Goal: Task Accomplishment & Management: Use online tool/utility

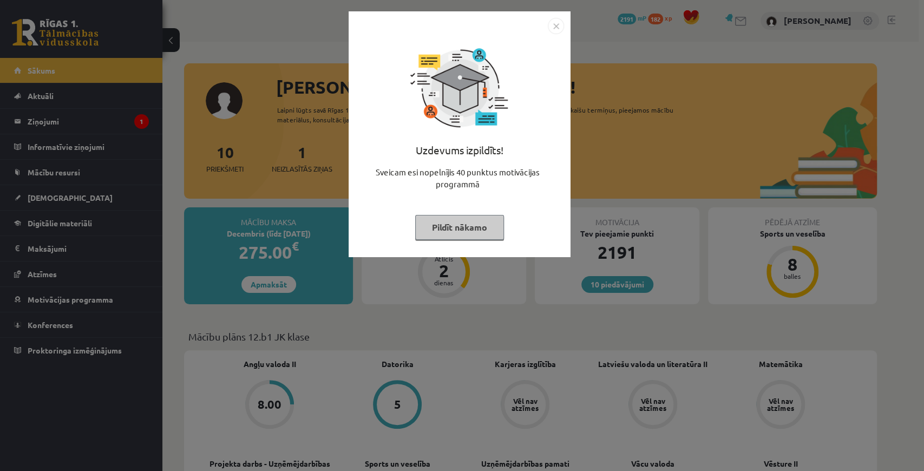
click at [485, 227] on button "Pildīt nākamo" at bounding box center [459, 227] width 89 height 25
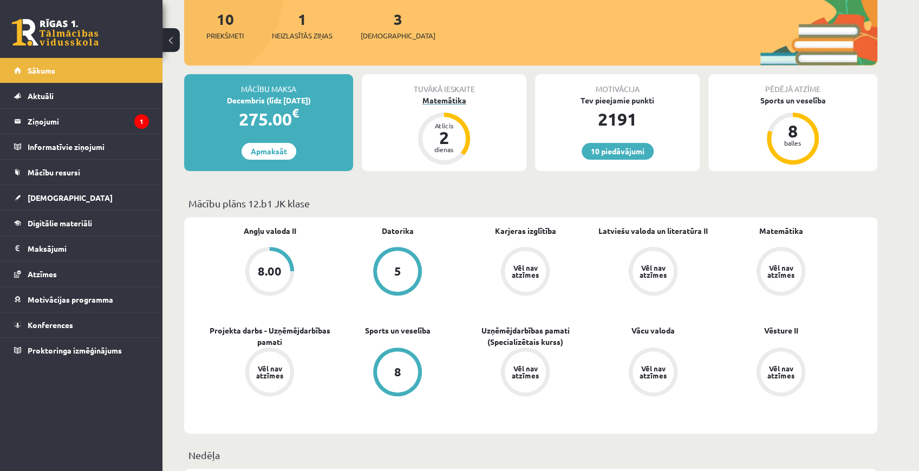
scroll to position [252, 0]
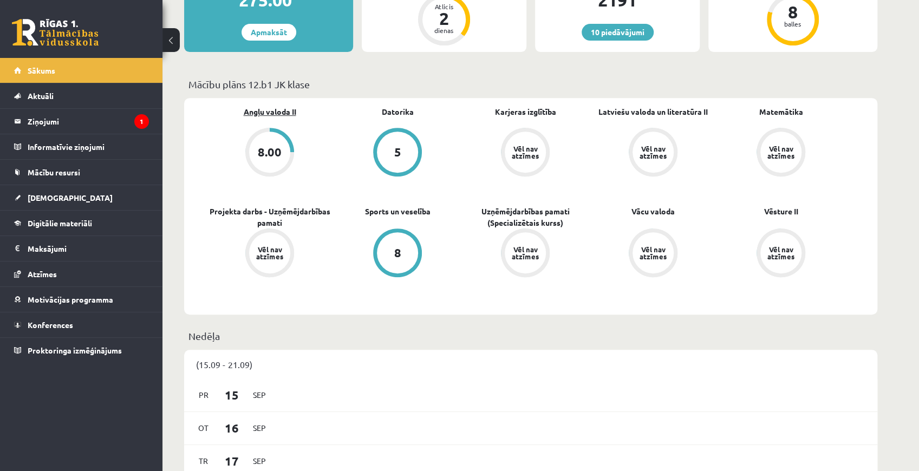
click at [281, 115] on link "Angļu valoda II" at bounding box center [270, 111] width 53 height 11
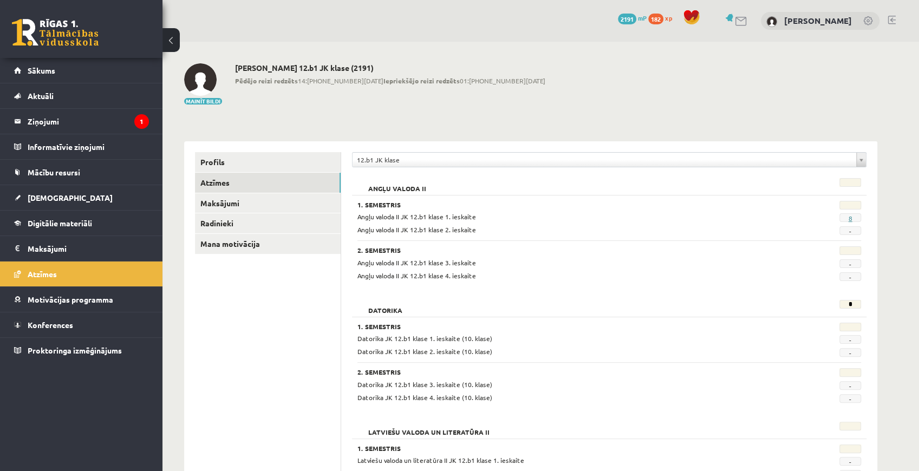
click at [848, 218] on link "8" at bounding box center [850, 218] width 4 height 9
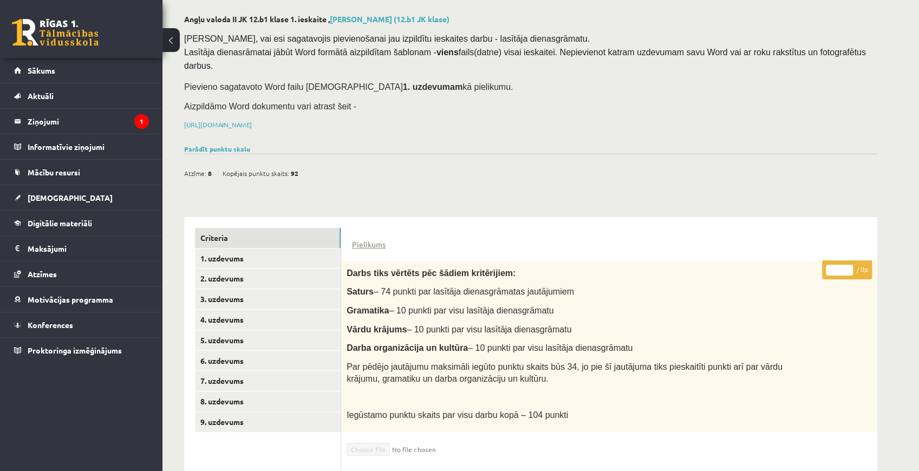
scroll to position [179, 0]
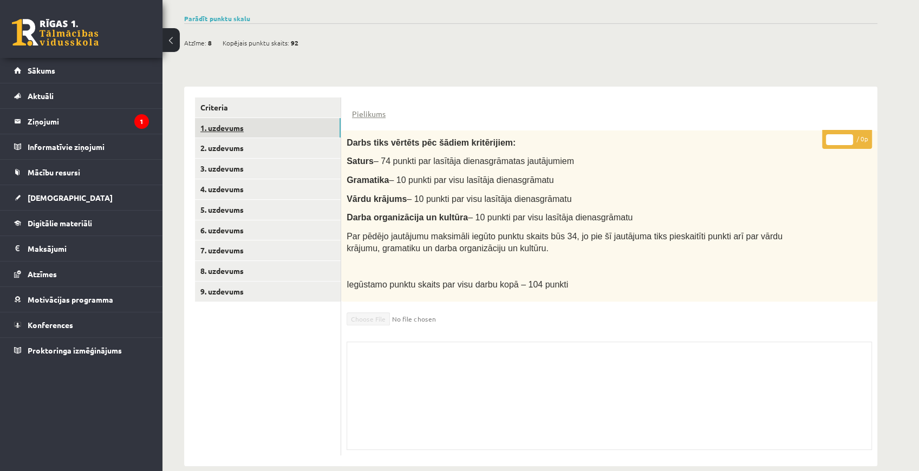
click at [315, 118] on link "1. uzdevums" at bounding box center [268, 128] width 146 height 20
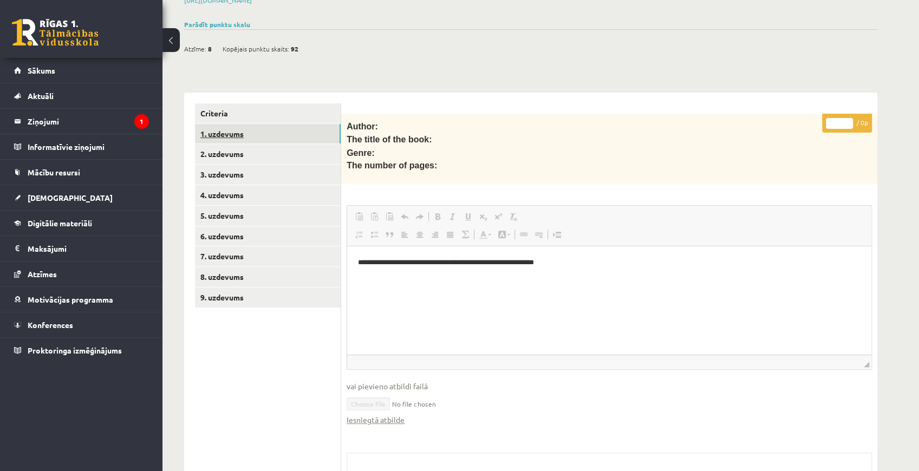
scroll to position [0, 0]
click at [286, 144] on link "2. uzdevums" at bounding box center [268, 154] width 146 height 20
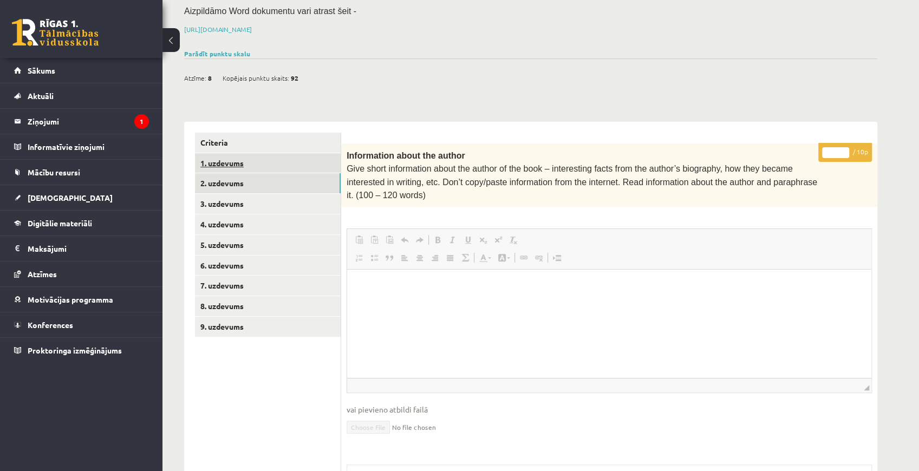
click at [265, 153] on link "1. uzdevums" at bounding box center [268, 163] width 146 height 20
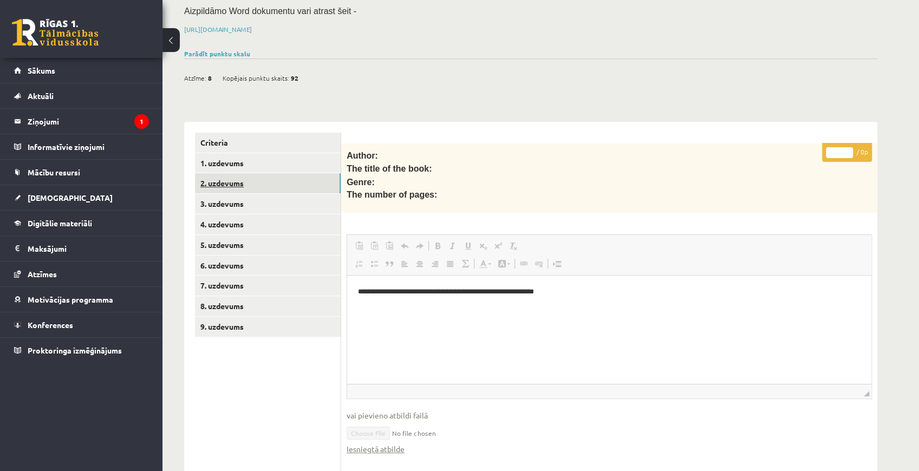
click at [263, 173] on link "2. uzdevums" at bounding box center [268, 183] width 146 height 20
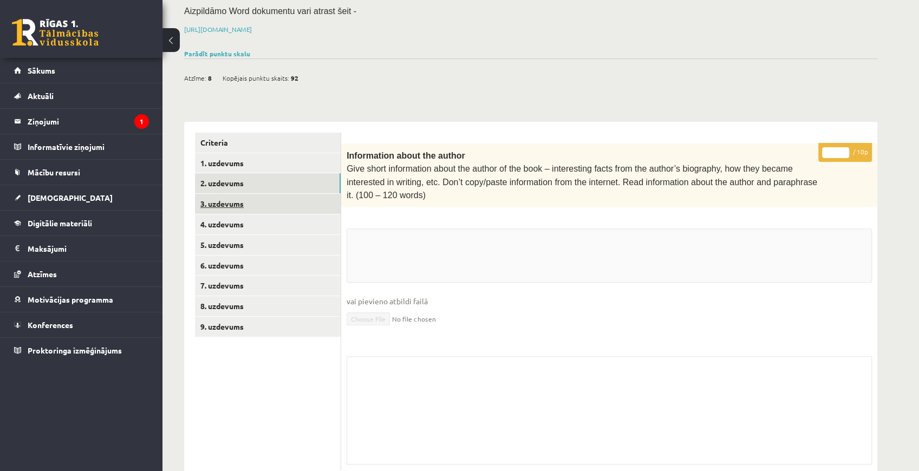
click at [266, 194] on link "3. uzdevums" at bounding box center [268, 204] width 146 height 20
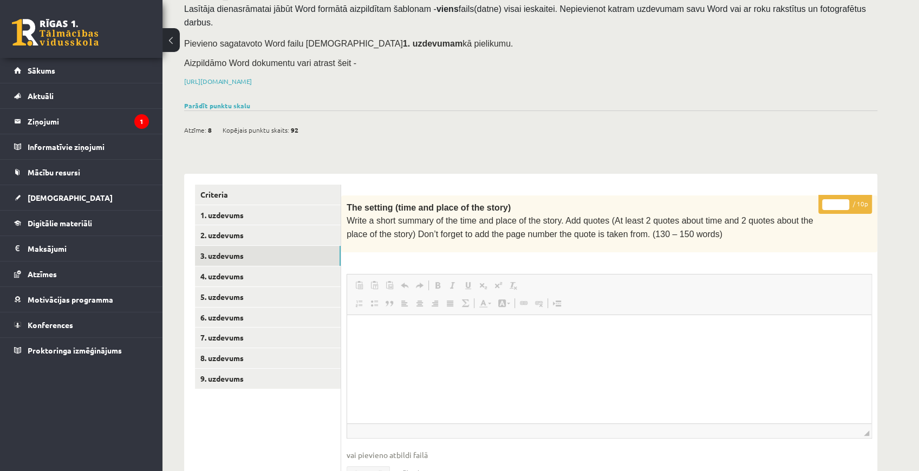
scroll to position [77, 0]
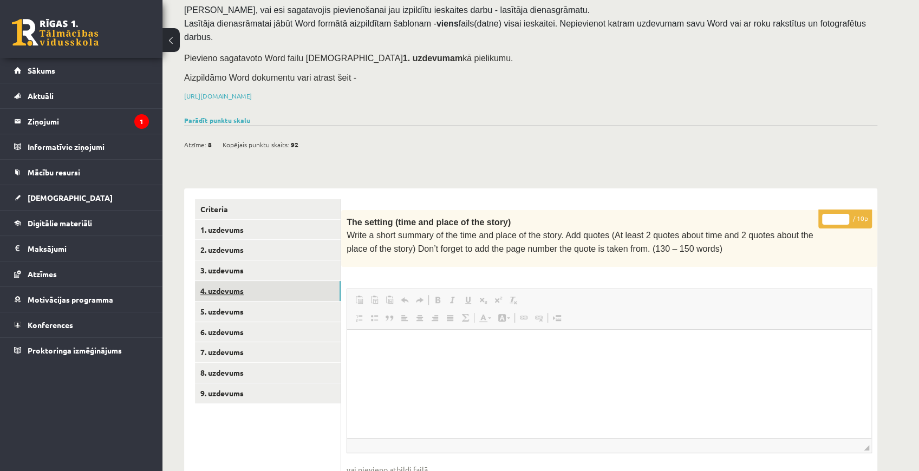
click at [286, 281] on link "4. uzdevums" at bounding box center [268, 291] width 146 height 20
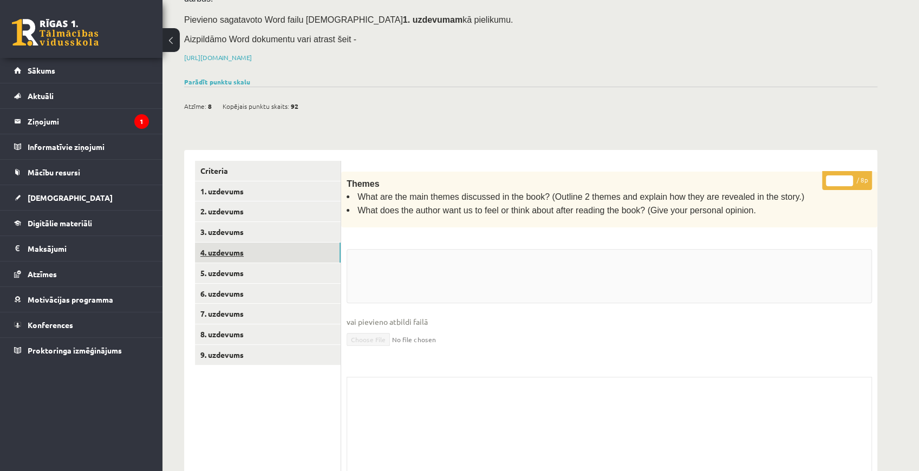
scroll to position [149, 0]
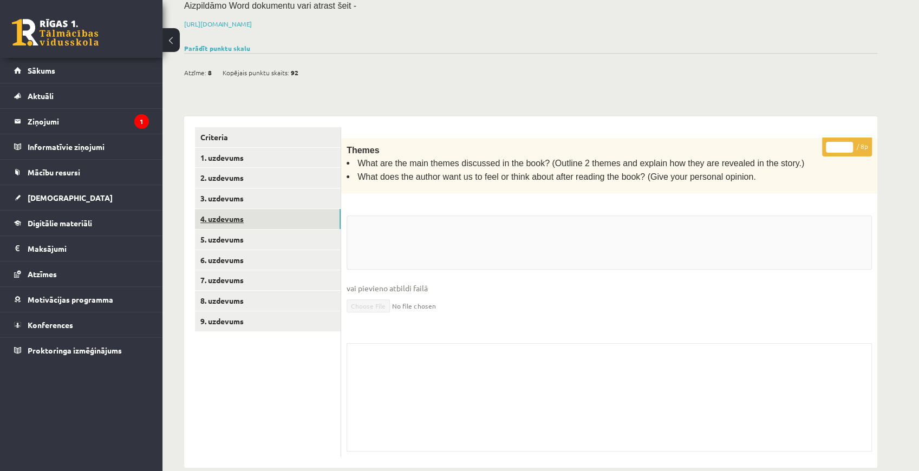
click at [248, 212] on link "4. uzdevums" at bounding box center [268, 219] width 146 height 20
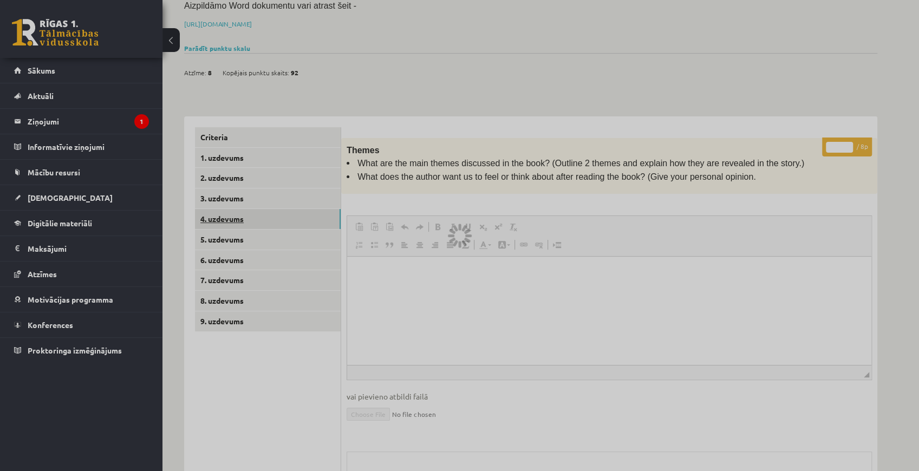
click at [237, 225] on div at bounding box center [459, 235] width 919 height 471
click at [225, 221] on div at bounding box center [459, 235] width 919 height 471
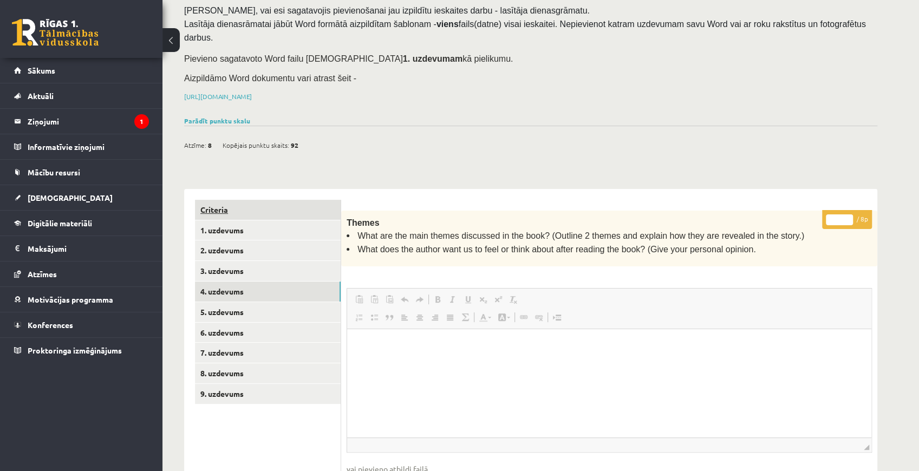
scroll to position [0, 0]
click at [256, 261] on link "3. uzdevums" at bounding box center [268, 271] width 146 height 20
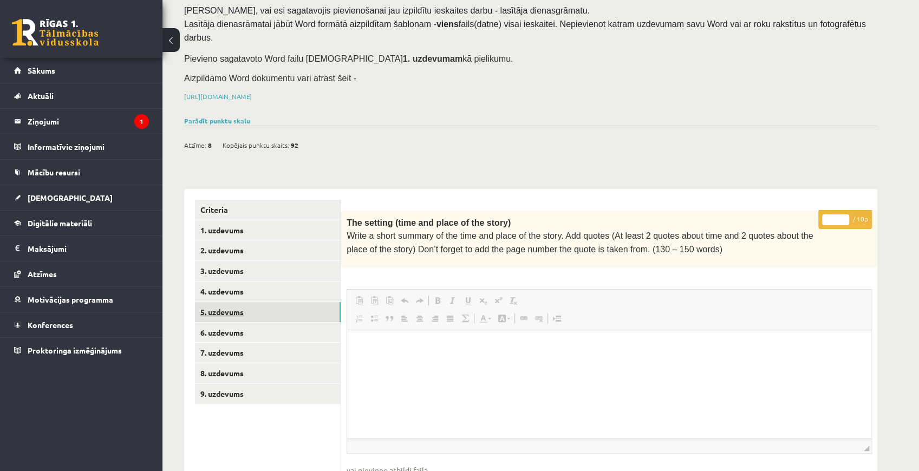
click at [245, 302] on link "5. uzdevums" at bounding box center [268, 312] width 146 height 20
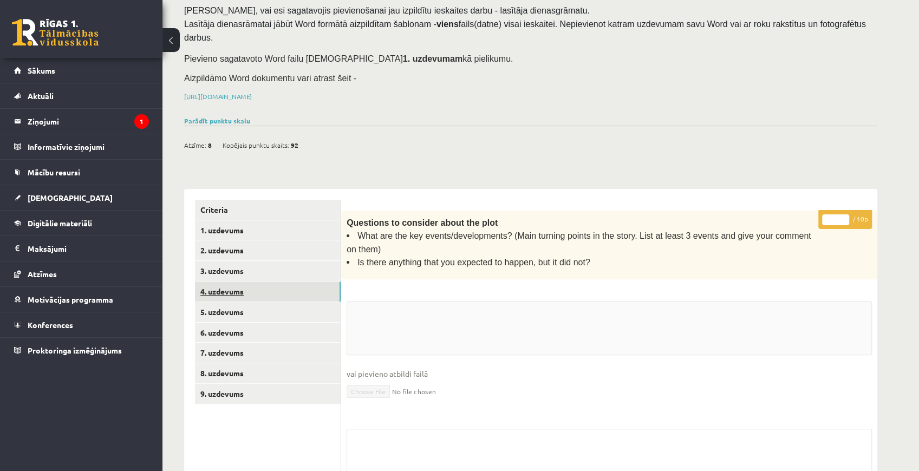
click at [231, 282] on link "4. uzdevums" at bounding box center [268, 292] width 146 height 20
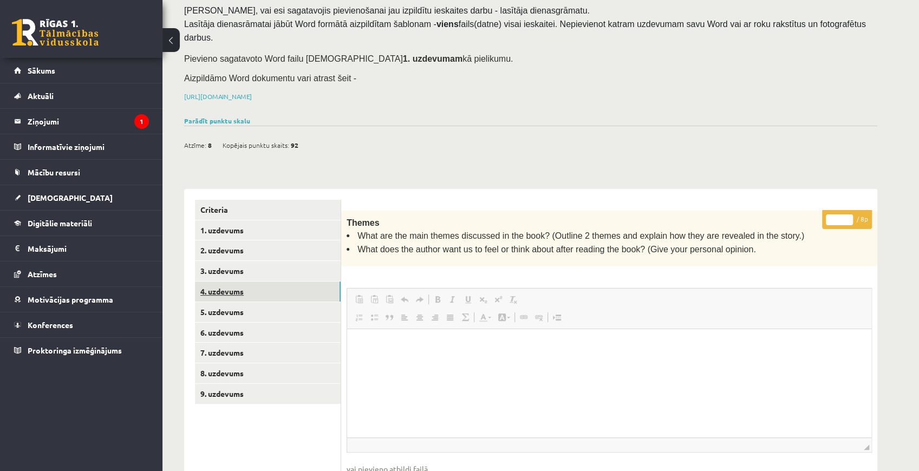
click at [227, 283] on link "4. uzdevums" at bounding box center [268, 292] width 146 height 20
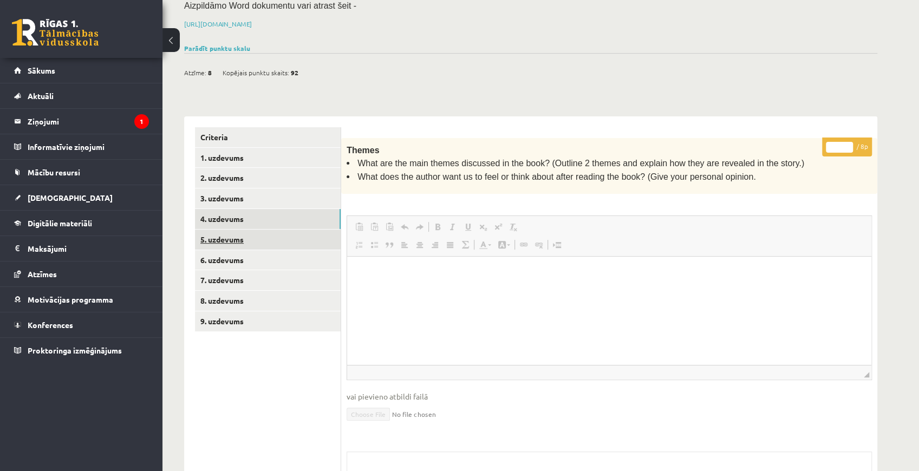
click at [214, 230] on link "5. uzdevums" at bounding box center [268, 240] width 146 height 20
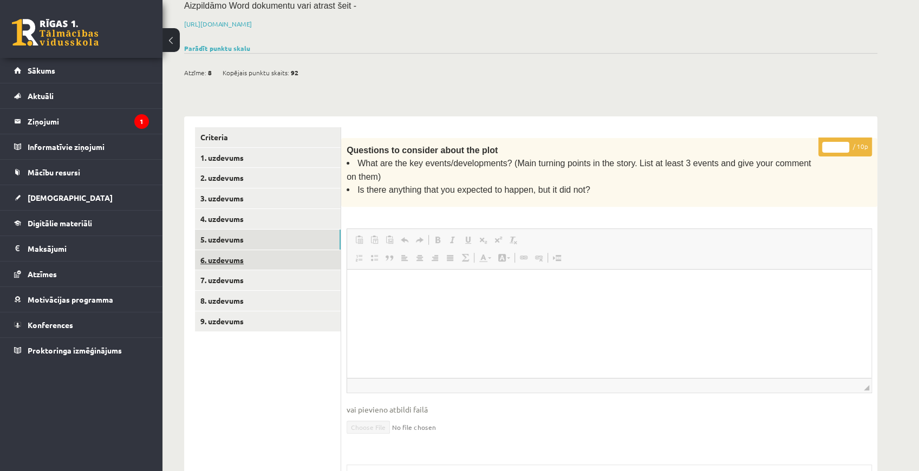
click at [236, 250] on link "6. uzdevums" at bounding box center [268, 260] width 146 height 20
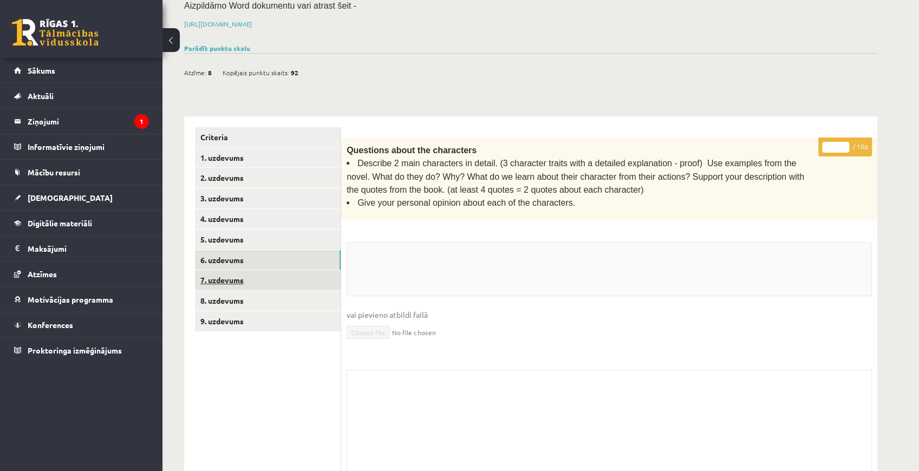
click at [251, 270] on link "7. uzdevums" at bounding box center [268, 280] width 146 height 20
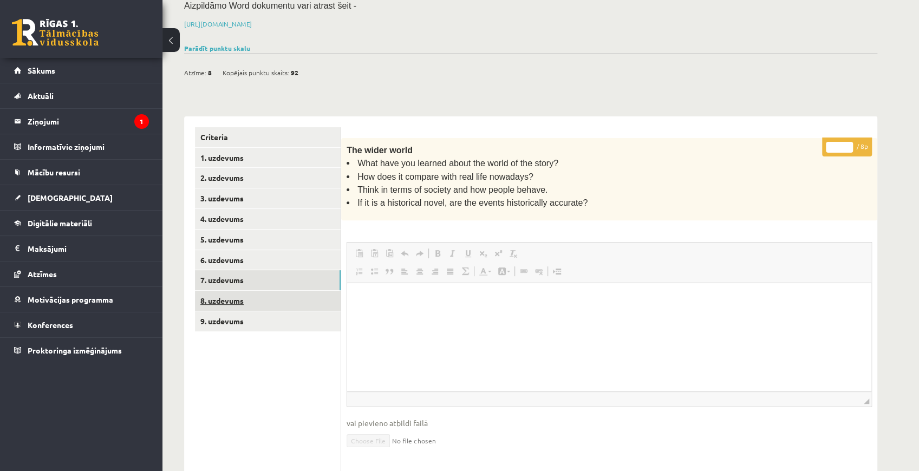
click at [249, 291] on link "8. uzdevums" at bounding box center [268, 301] width 146 height 20
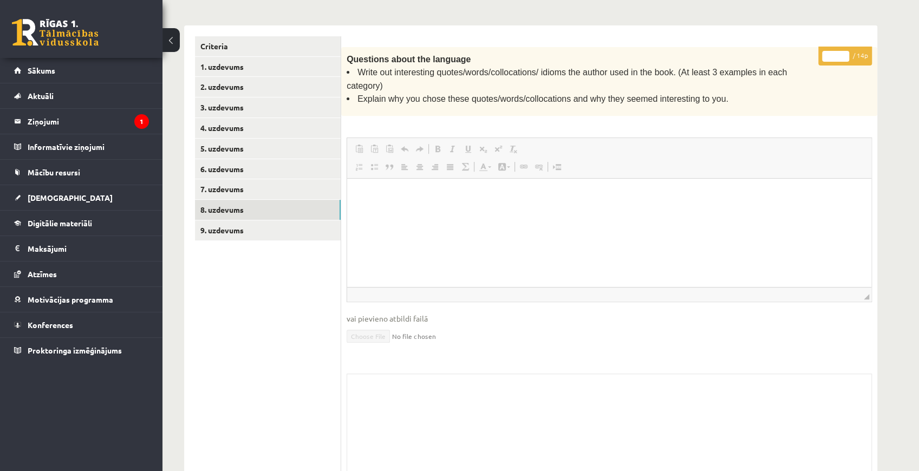
scroll to position [221, 0]
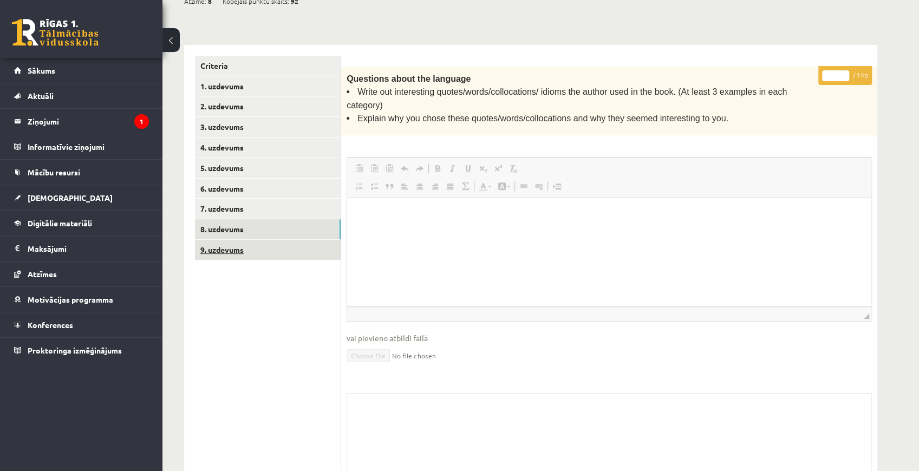
click at [226, 243] on link "9. uzdevums" at bounding box center [268, 250] width 146 height 20
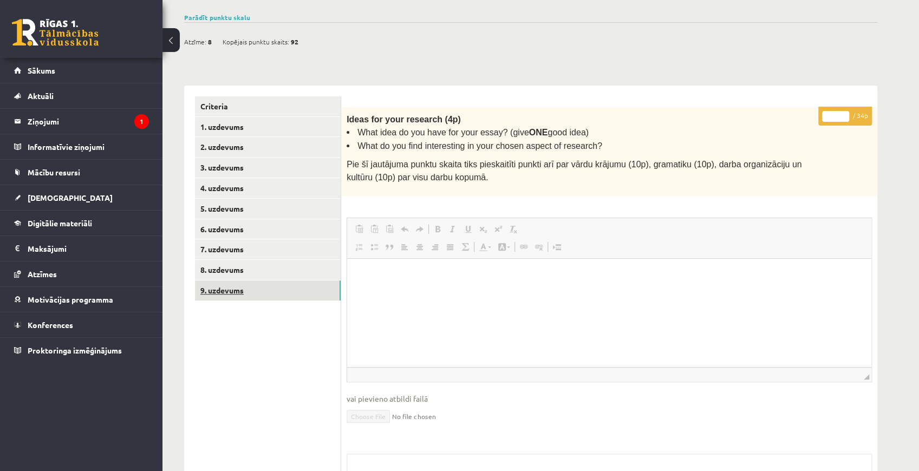
scroll to position [0, 0]
click at [96, 70] on link "Sākums" at bounding box center [81, 70] width 135 height 25
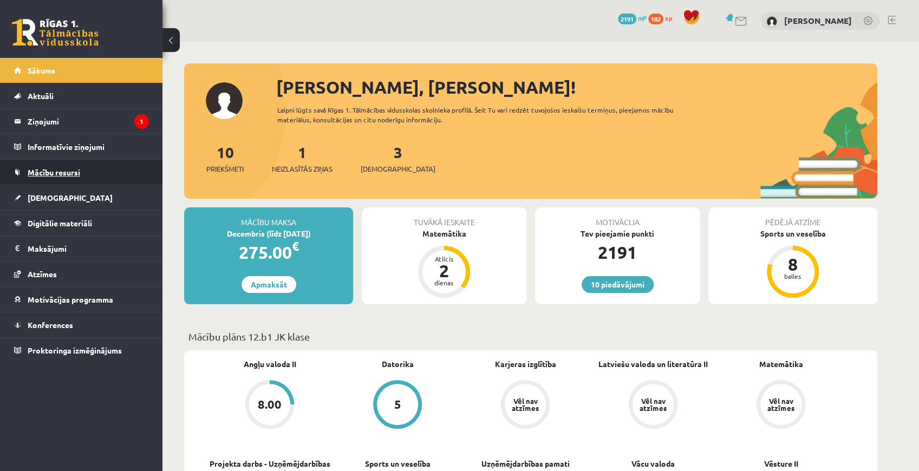
click at [42, 174] on span "Mācību resursi" at bounding box center [54, 172] width 53 height 10
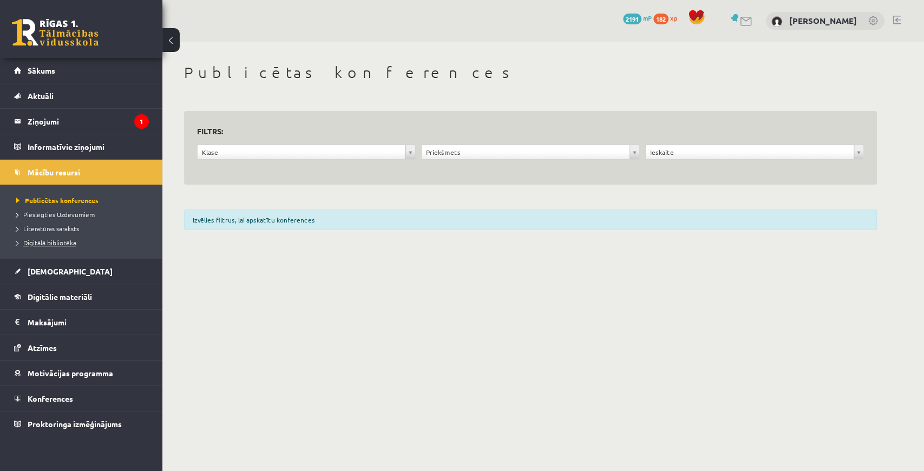
click at [63, 240] on span "Digitālā bibliotēka" at bounding box center [46, 242] width 60 height 9
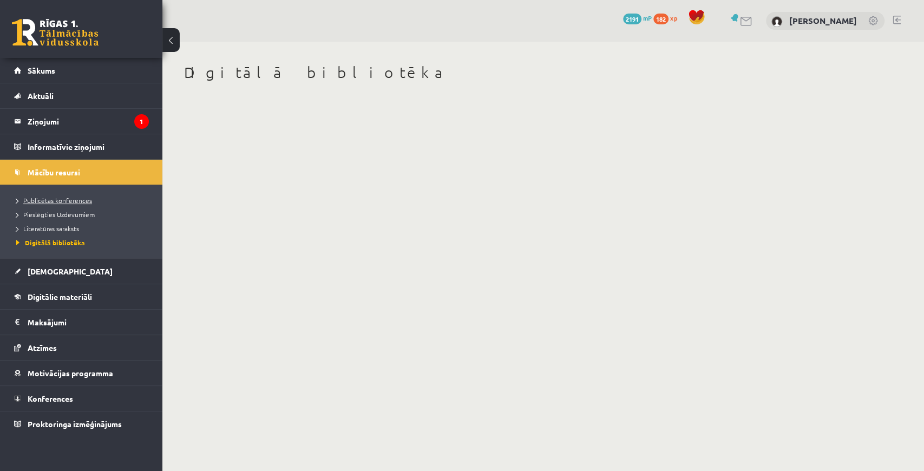
click at [51, 200] on span "Publicētas konferences" at bounding box center [54, 200] width 76 height 9
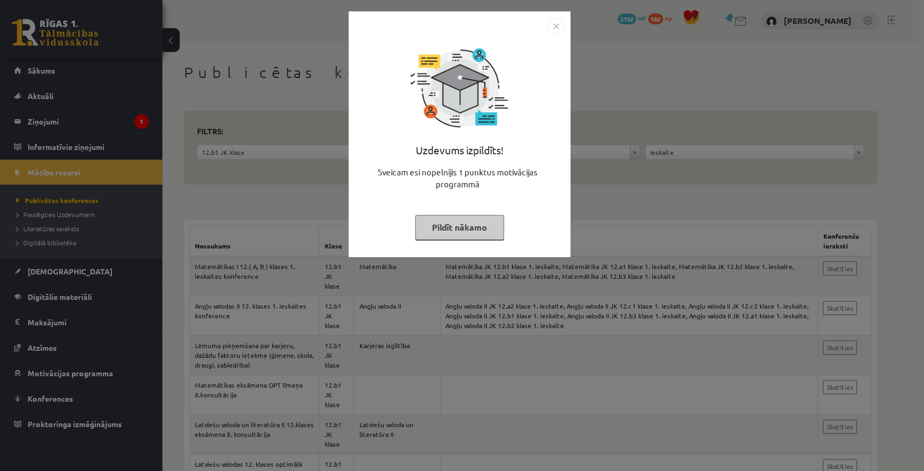
click at [461, 229] on button "Pildīt nākamo" at bounding box center [459, 227] width 89 height 25
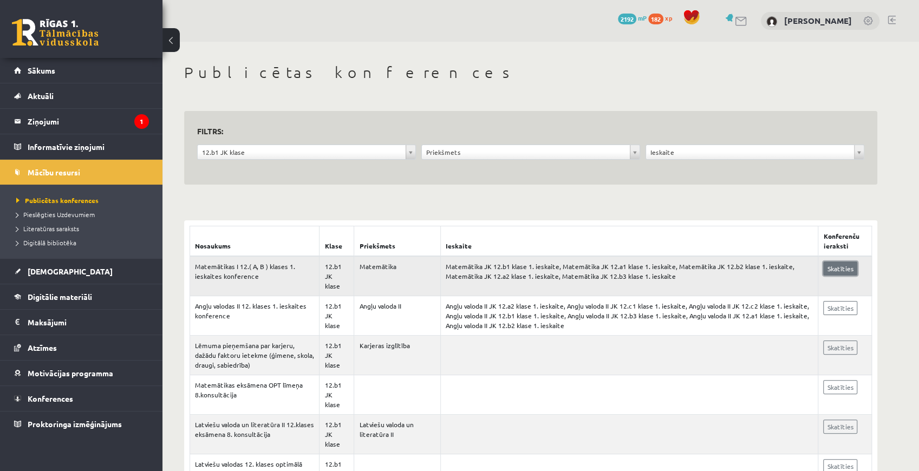
click at [853, 272] on link "Skatīties" at bounding box center [840, 269] width 34 height 14
